Goal: Check status: Check status

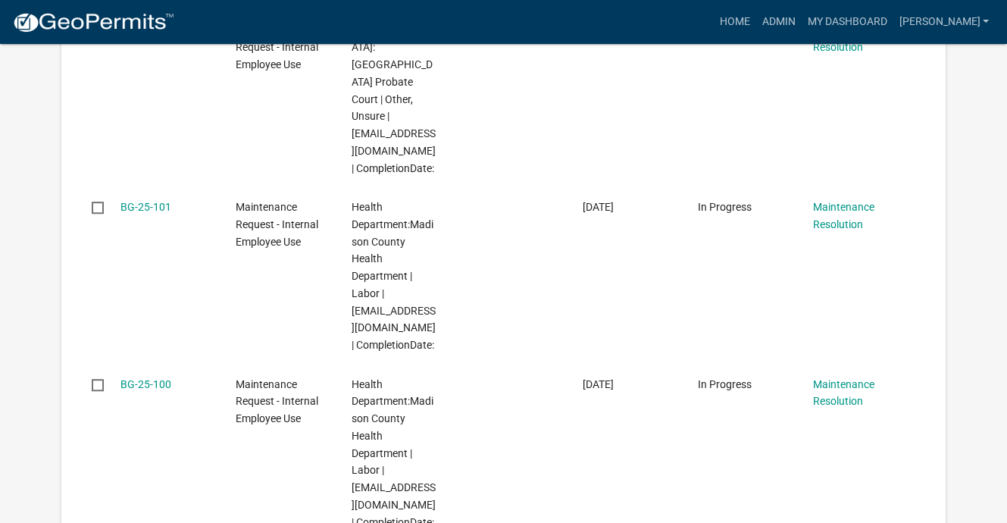
scroll to position [1055, 0]
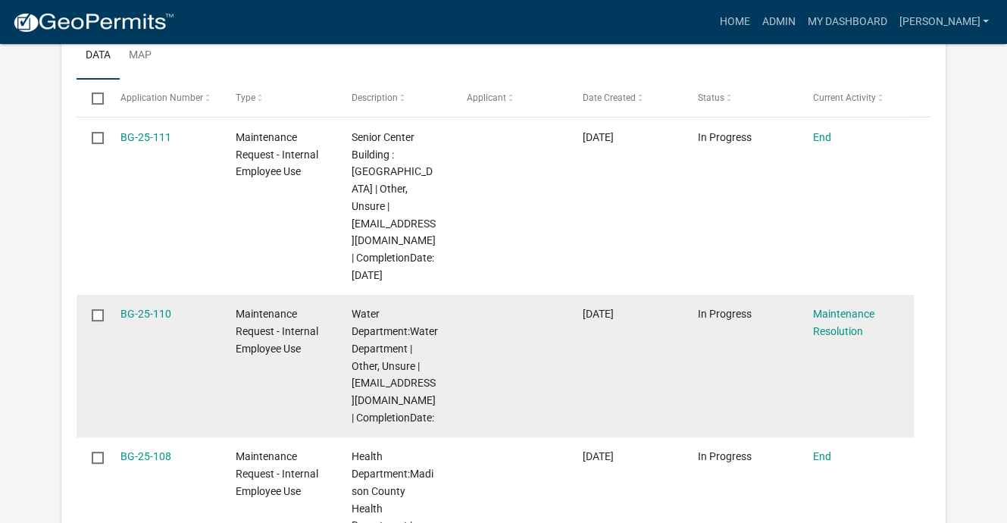
scroll to position [525, 0]
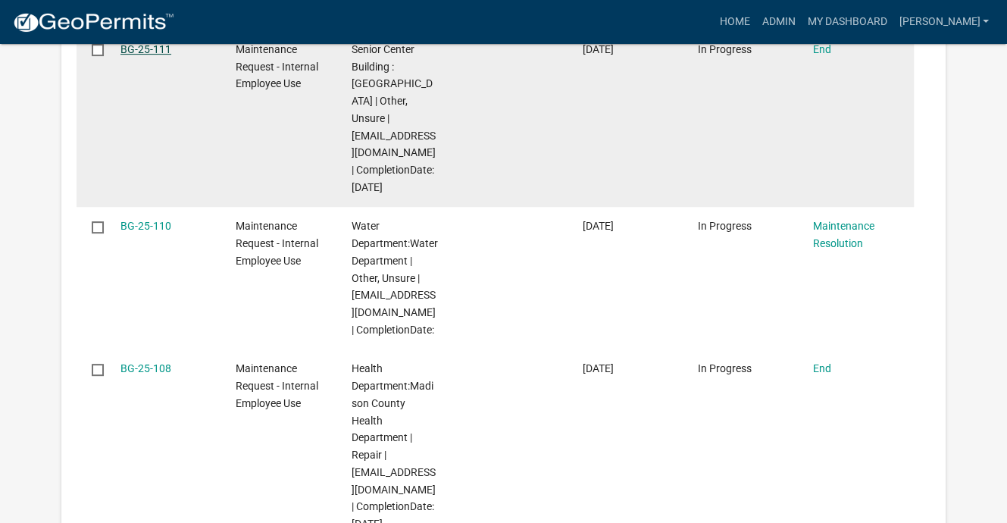
click at [171, 55] on link "BG-25-111" at bounding box center [145, 49] width 51 height 12
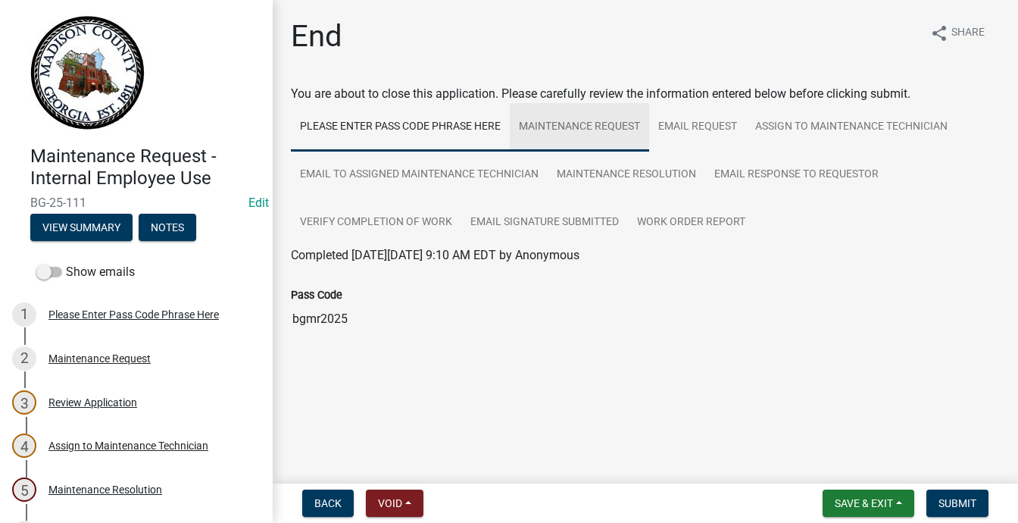
click at [649, 152] on link "Maintenance Request" at bounding box center [579, 127] width 139 height 48
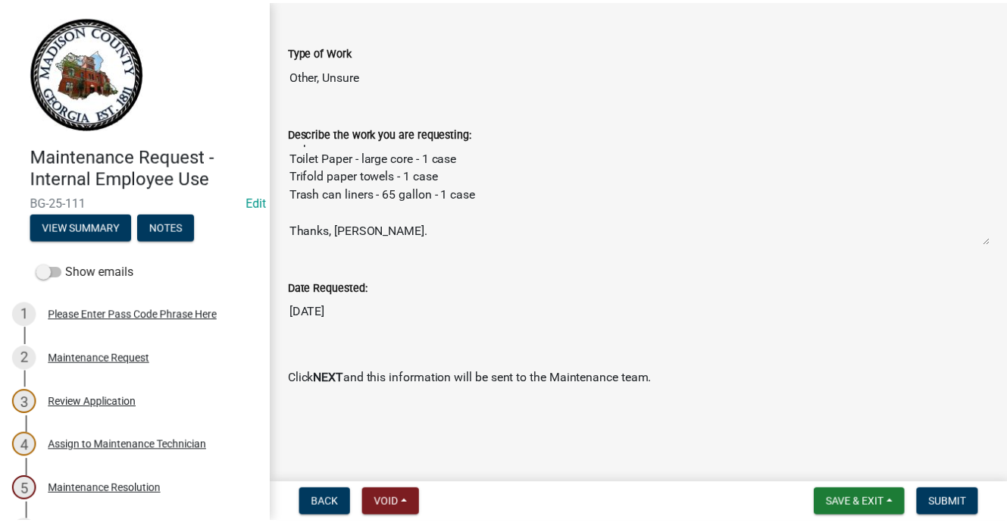
scroll to position [1505, 0]
